Goal: Task Accomplishment & Management: Manage account settings

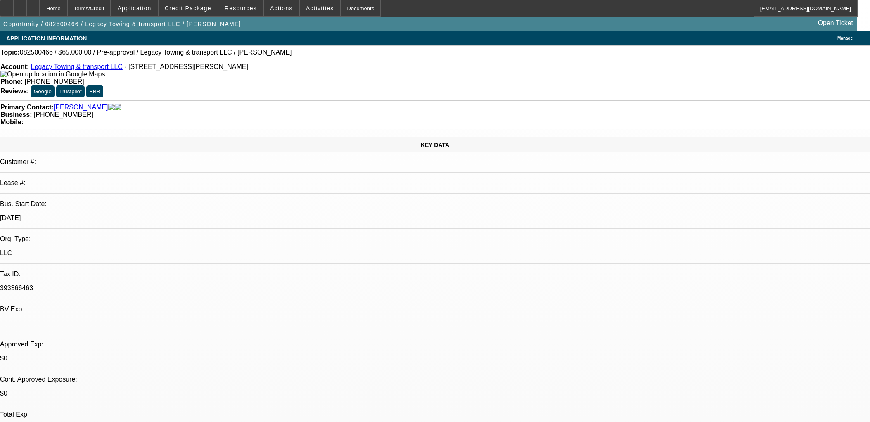
select select "0"
select select "2"
select select "0.1"
select select "4"
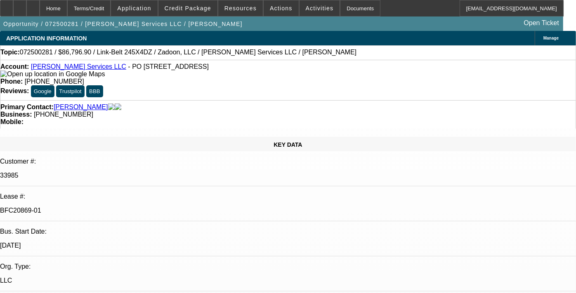
select select "0.1"
select select "0"
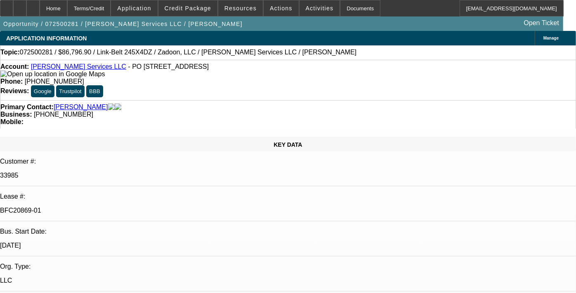
select select "0"
select select "0.1"
select select "0"
select select "0.1"
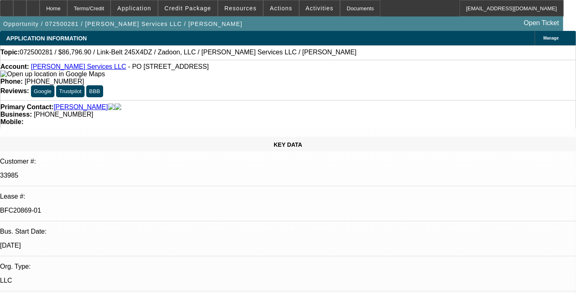
select select "0"
select select "1"
select select "2"
select select "6"
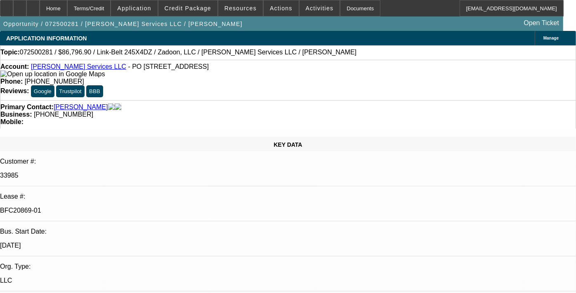
select select "1"
select select "2"
select select "6"
select select "1"
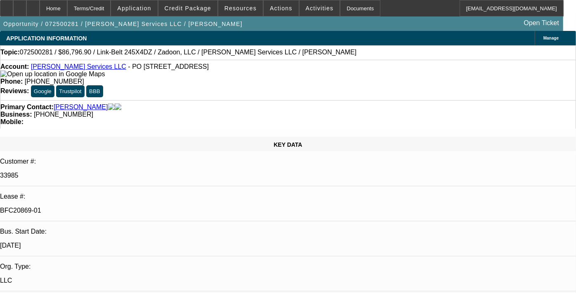
select select "6"
select select "1"
select select "6"
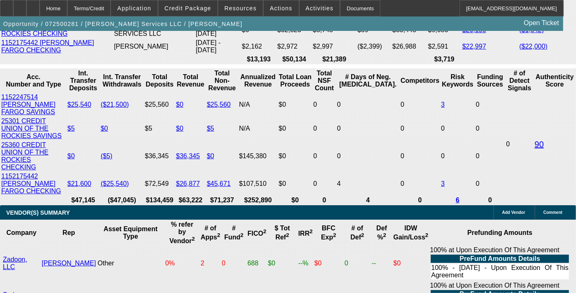
scroll to position [1697, 0]
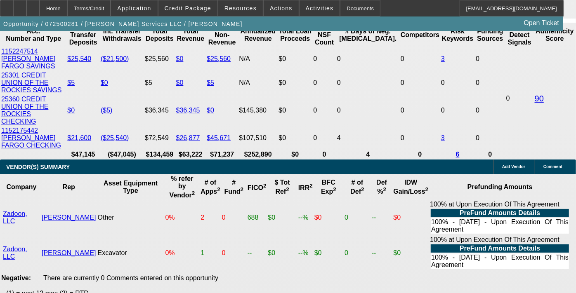
scroll to position [1651, 0]
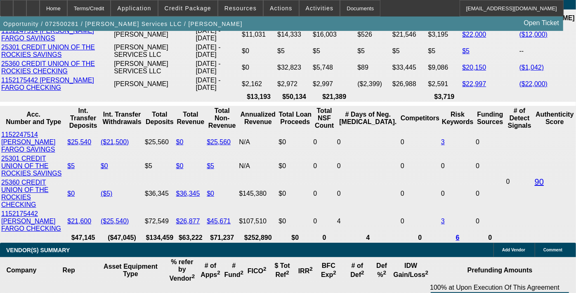
drag, startPoint x: 488, startPoint y: 187, endPoint x: 520, endPoint y: 187, distance: 32.2
drag, startPoint x: 520, startPoint y: 187, endPoint x: 484, endPoint y: 208, distance: 42.2
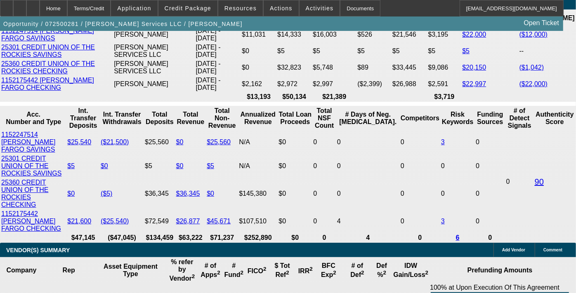
drag, startPoint x: 431, startPoint y: 204, endPoint x: 477, endPoint y: 216, distance: 47.4
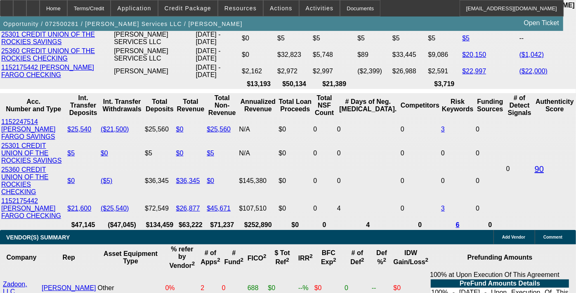
scroll to position [1697, 0]
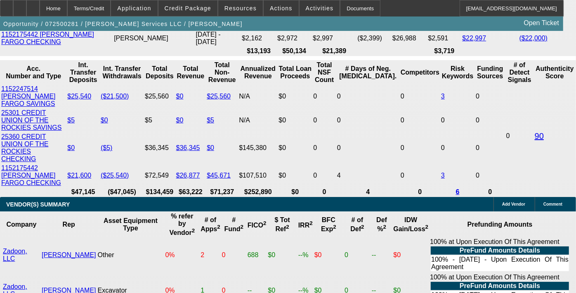
drag, startPoint x: 462, startPoint y: 210, endPoint x: 480, endPoint y: 212, distance: 17.5
drag, startPoint x: 480, startPoint y: 212, endPoint x: 468, endPoint y: 227, distance: 18.6
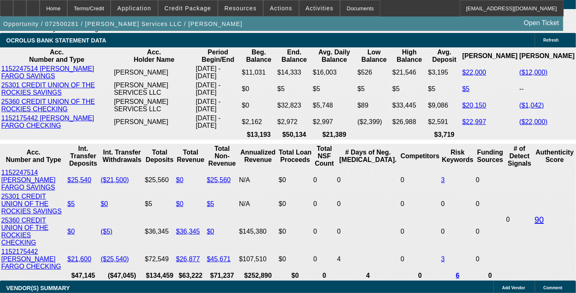
scroll to position [1559, 0]
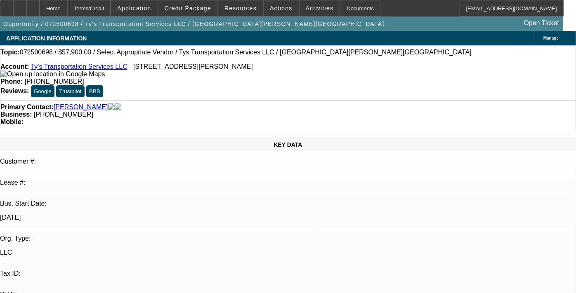
select select "0"
select select "2"
select select "0.1"
select select "4"
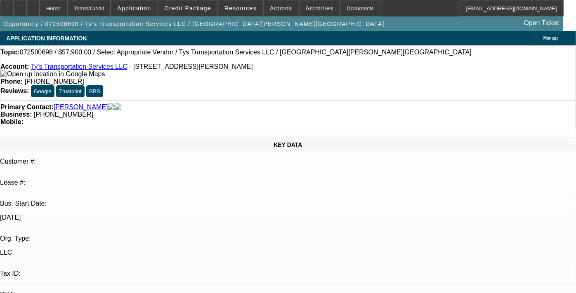
drag, startPoint x: 423, startPoint y: 140, endPoint x: 511, endPoint y: 147, distance: 88.7
drag, startPoint x: 511, startPoint y: 147, endPoint x: 496, endPoint y: 161, distance: 20.2
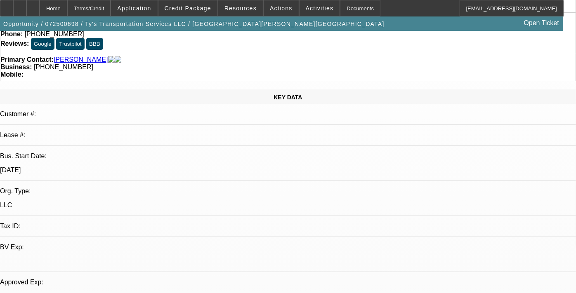
scroll to position [46, 0]
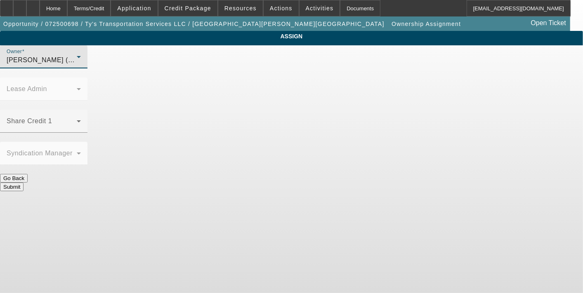
click at [77, 65] on div "Hernandez, Edgar (Lvl 2)" at bounding box center [42, 60] width 70 height 10
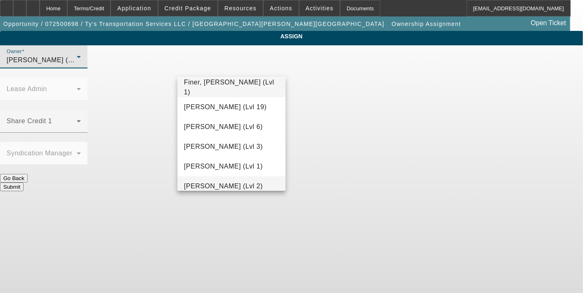
scroll to position [286, 0]
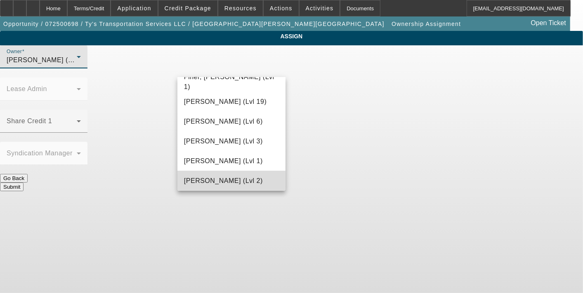
click at [244, 178] on span "Gaizutis, Lucas (Lvl 2)" at bounding box center [223, 181] width 79 height 10
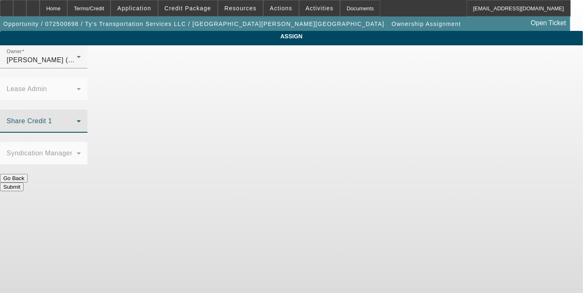
click at [77, 120] on span at bounding box center [42, 125] width 70 height 10
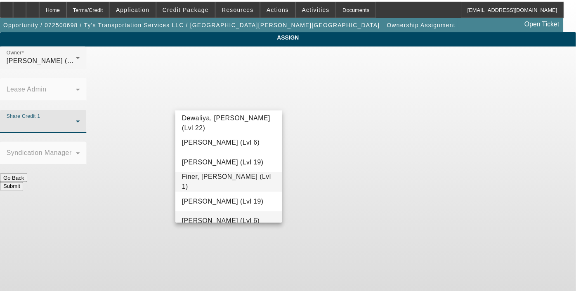
scroll to position [233, 0]
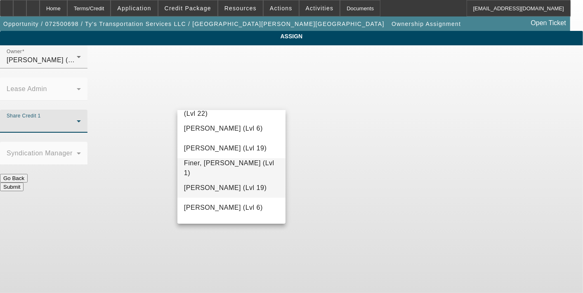
click at [239, 190] on span "Fiumetto, Daniel (Lvl 19)" at bounding box center [225, 188] width 83 height 10
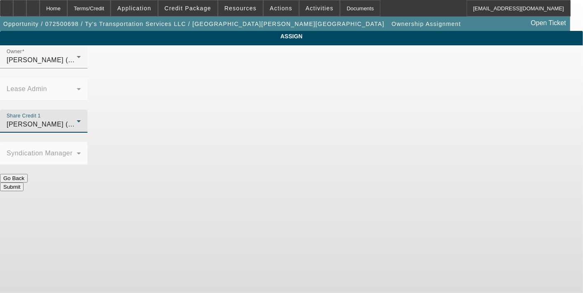
click at [24, 183] on button "Submit" at bounding box center [12, 187] width 24 height 9
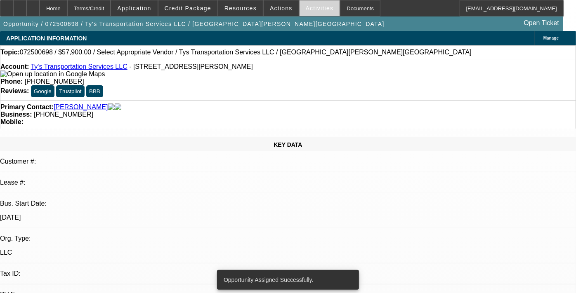
select select "0"
select select "2"
select select "0.1"
select select "4"
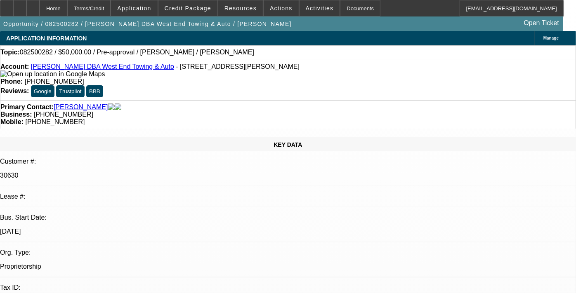
select select "0"
select select "2"
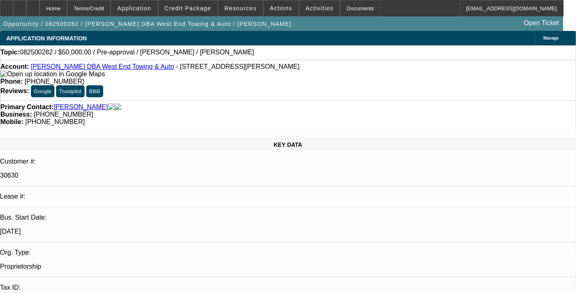
select select "0.1"
select select "0"
select select "2"
select select "0.1"
select select "1"
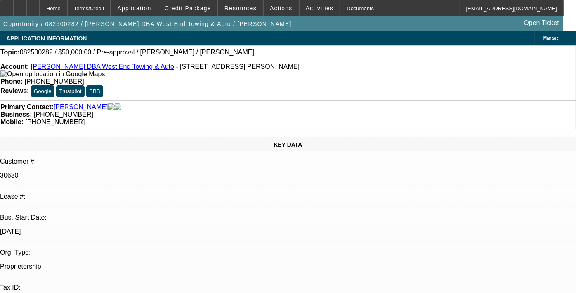
select select "1"
select select "6"
select select "1"
select select "2"
select select "4"
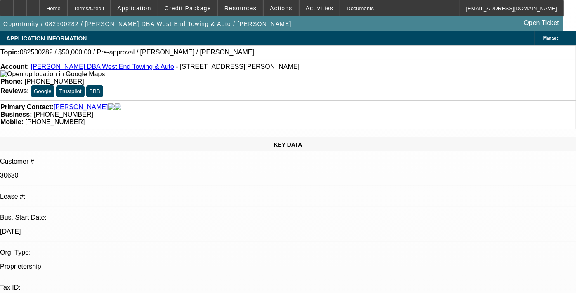
select select "1"
select select "2"
select select "4"
drag, startPoint x: 393, startPoint y: 205, endPoint x: 460, endPoint y: 214, distance: 67.8
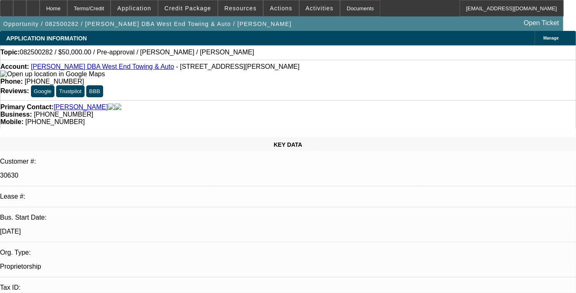
drag, startPoint x: 460, startPoint y: 214, endPoint x: 504, endPoint y: 248, distance: 55.8
drag, startPoint x: 434, startPoint y: 215, endPoint x: 494, endPoint y: 223, distance: 60.4
drag, startPoint x: 494, startPoint y: 223, endPoint x: 504, endPoint y: 253, distance: 31.2
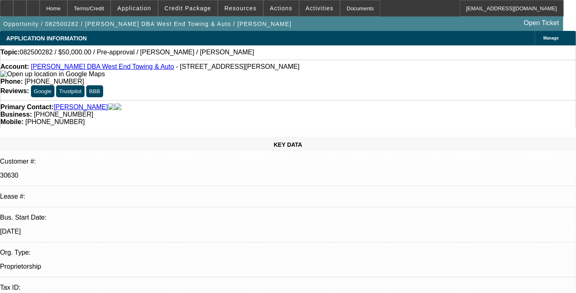
drag, startPoint x: 459, startPoint y: 243, endPoint x: 397, endPoint y: 211, distance: 69.2
drag, startPoint x: 397, startPoint y: 211, endPoint x: 474, endPoint y: 247, distance: 84.8
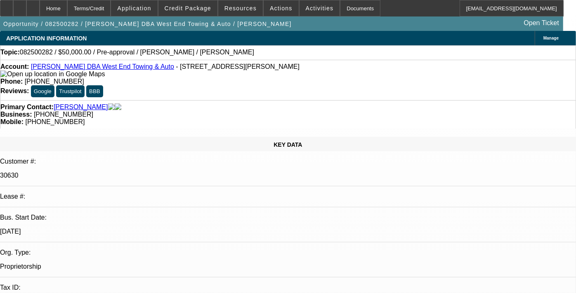
drag, startPoint x: 395, startPoint y: 209, endPoint x: 468, endPoint y: 245, distance: 81.4
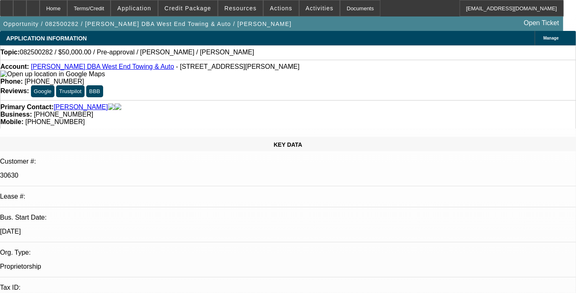
drag, startPoint x: 462, startPoint y: 248, endPoint x: 393, endPoint y: 208, distance: 80.4
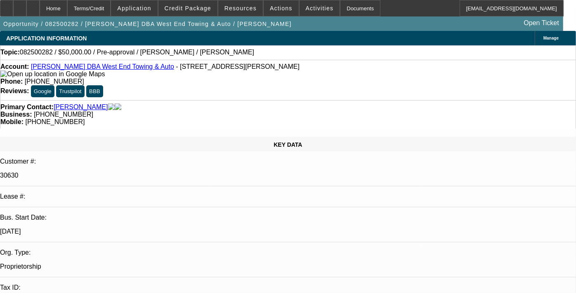
drag, startPoint x: 393, startPoint y: 208, endPoint x: 495, endPoint y: 251, distance: 110.7
drag, startPoint x: 495, startPoint y: 251, endPoint x: 475, endPoint y: 247, distance: 20.2
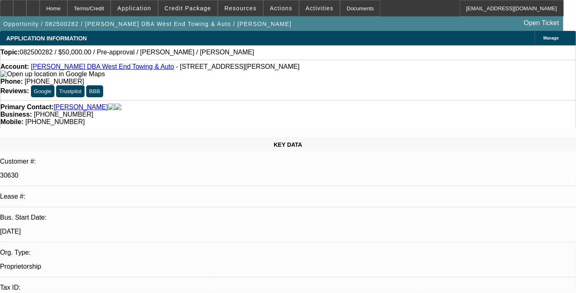
drag, startPoint x: 459, startPoint y: 245, endPoint x: 394, endPoint y: 207, distance: 74.8
click at [151, 11] on span "Application" at bounding box center [134, 8] width 34 height 7
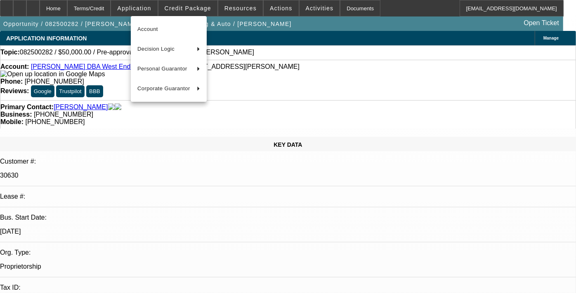
click at [190, 7] on div at bounding box center [288, 146] width 576 height 293
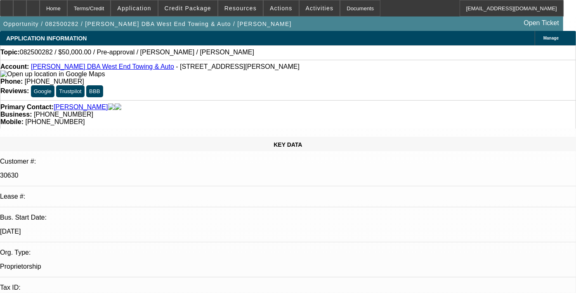
click at [190, 7] on span "Credit Package" at bounding box center [188, 8] width 47 height 7
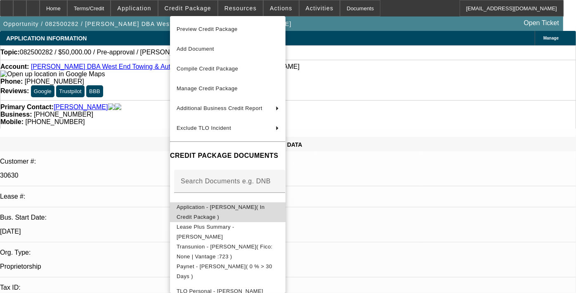
click at [258, 212] on span "Application - Adam Simmons( In Credit Package )" at bounding box center [228, 213] width 102 height 20
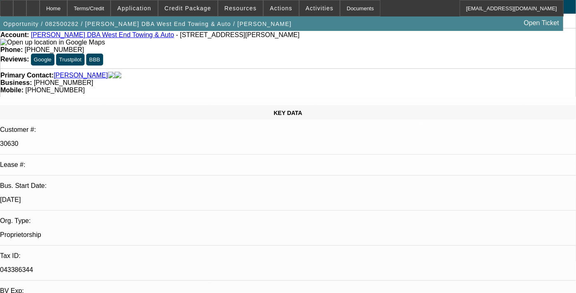
scroll to position [46, 0]
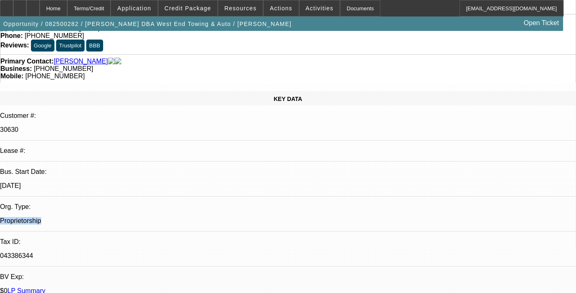
drag, startPoint x: 109, startPoint y: 122, endPoint x: 74, endPoint y: 122, distance: 35.1
click at [74, 218] on p "Proprietorship" at bounding box center [288, 221] width 576 height 7
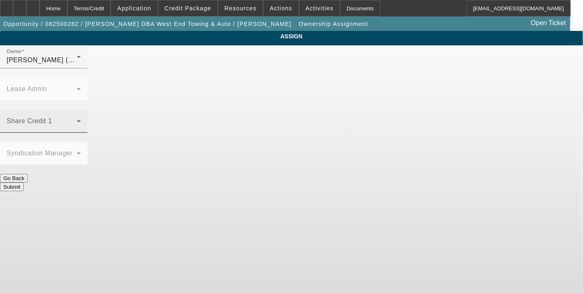
click at [77, 120] on span at bounding box center [42, 125] width 70 height 10
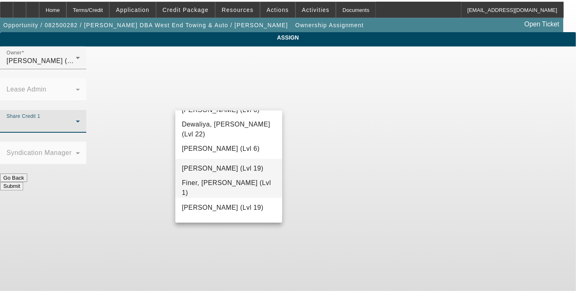
scroll to position [233, 0]
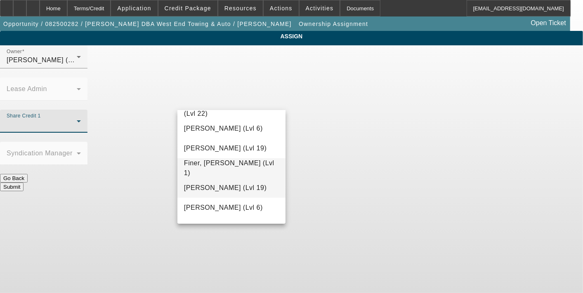
click at [240, 189] on span "Fiumetto, Daniel (Lvl 19)" at bounding box center [225, 188] width 83 height 10
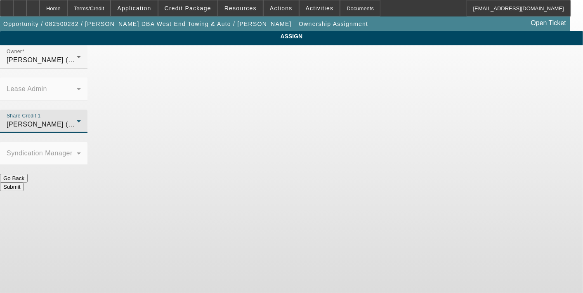
click at [24, 183] on button "Submit" at bounding box center [12, 187] width 24 height 9
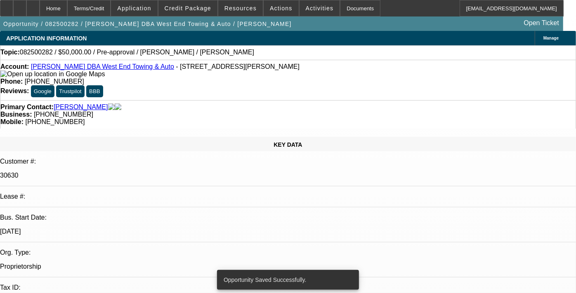
select select "0"
select select "6"
select select "0"
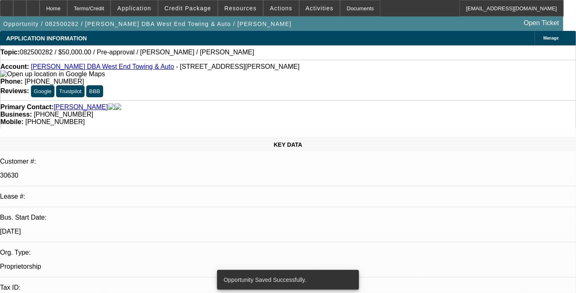
select select "2"
select select "0.1"
select select "4"
select select "0"
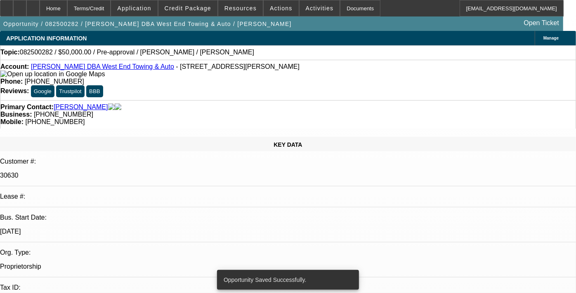
select select "2"
select select "0.1"
select select "4"
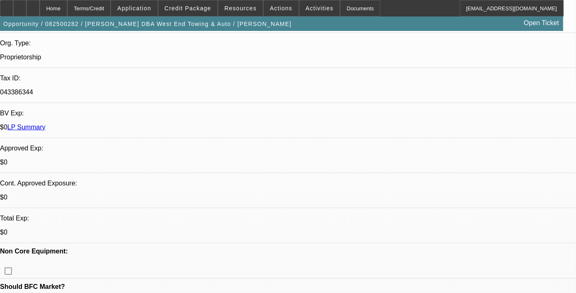
scroll to position [229, 0]
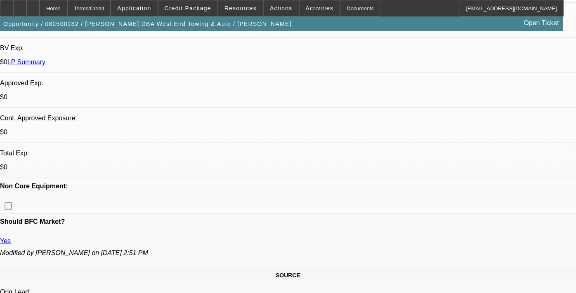
scroll to position [367, 0]
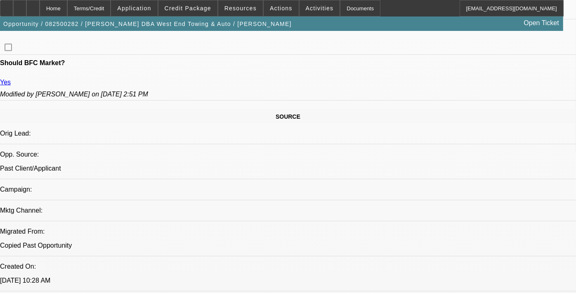
scroll to position [504, 0]
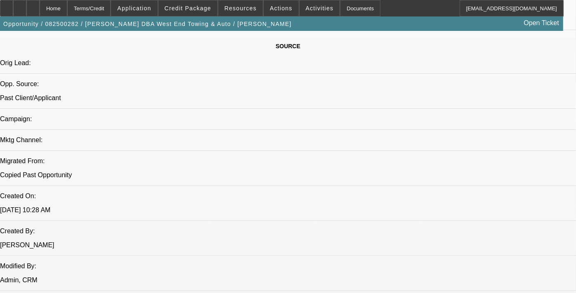
drag, startPoint x: 104, startPoint y: 255, endPoint x: 75, endPoint y: 254, distance: 28.9
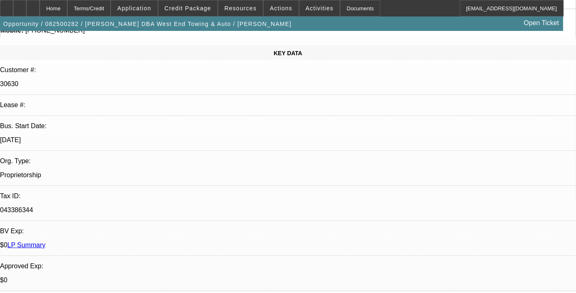
scroll to position [0, 0]
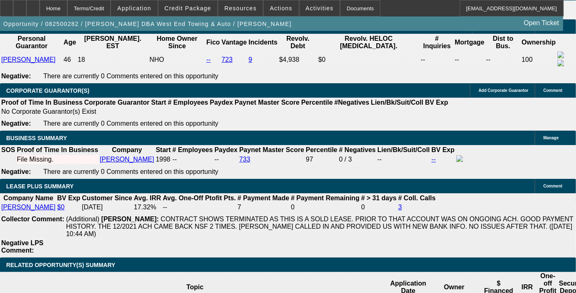
scroll to position [1238, 0]
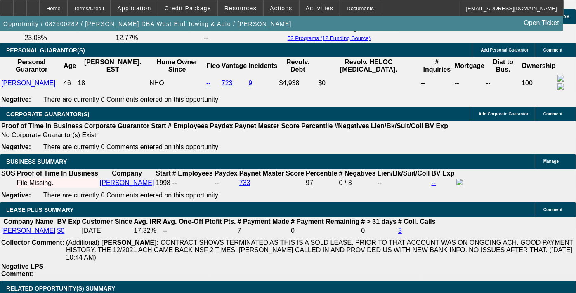
drag, startPoint x: 206, startPoint y: 151, endPoint x: 241, endPoint y: 154, distance: 35.2
drag, startPoint x: 263, startPoint y: 133, endPoint x: 246, endPoint y: 128, distance: 17.1
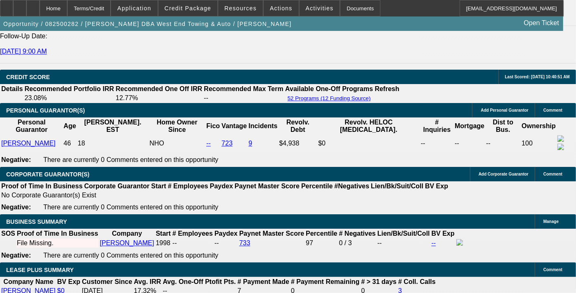
scroll to position [1192, 0]
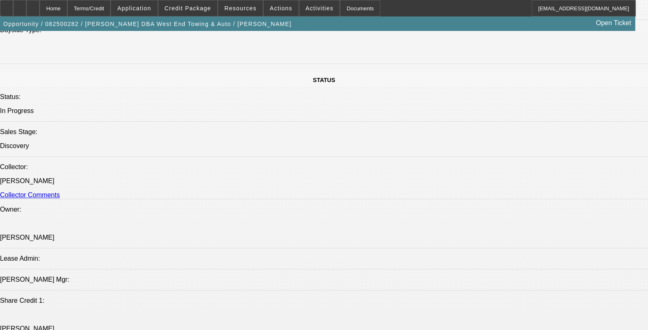
scroll to position [934, 0]
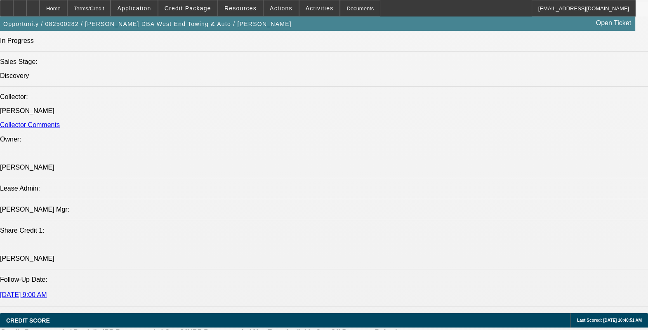
drag, startPoint x: 72, startPoint y: 237, endPoint x: 251, endPoint y: 253, distance: 179.9
drag, startPoint x: 251, startPoint y: 253, endPoint x: 215, endPoint y: 241, distance: 38.9
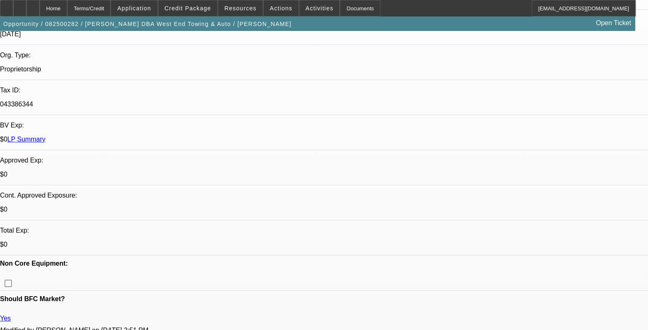
scroll to position [161, 0]
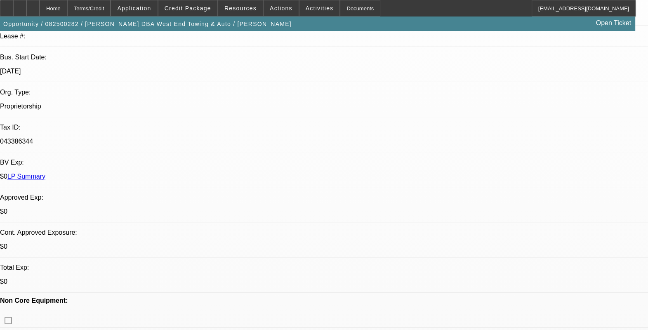
drag, startPoint x: 190, startPoint y: 157, endPoint x: 135, endPoint y: 161, distance: 55.5
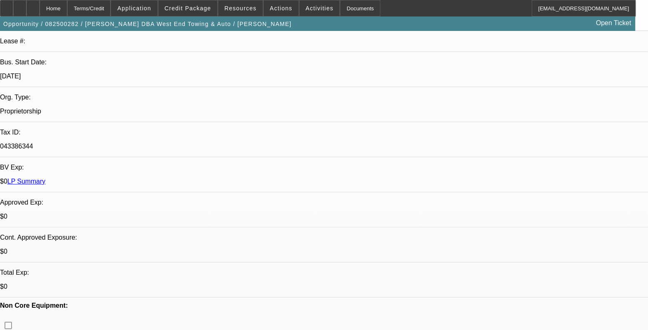
scroll to position [6, 0]
